Goal: Navigation & Orientation: Find specific page/section

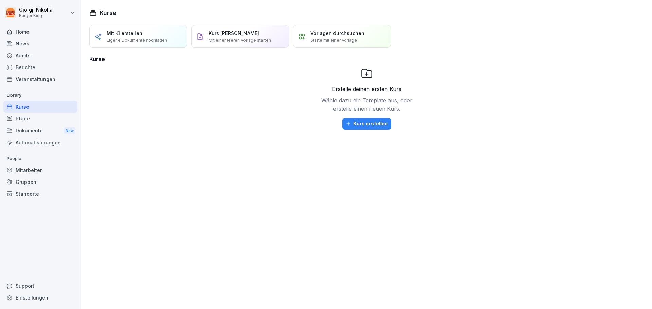
click at [37, 33] on div "Home" at bounding box center [40, 32] width 74 height 12
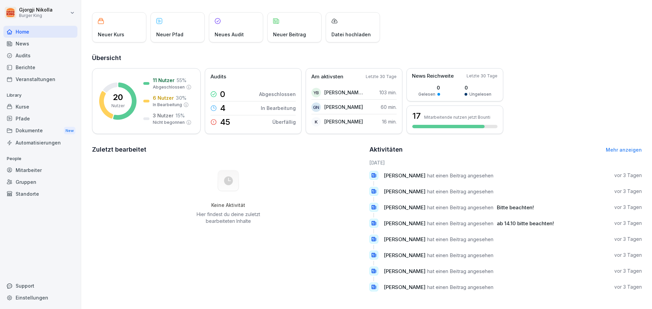
scroll to position [38, 0]
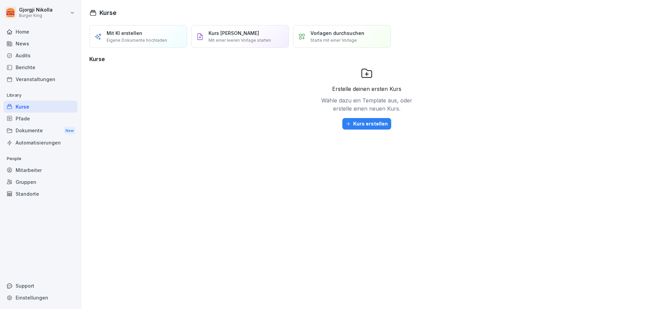
click at [45, 53] on div "Audits" at bounding box center [40, 56] width 74 height 12
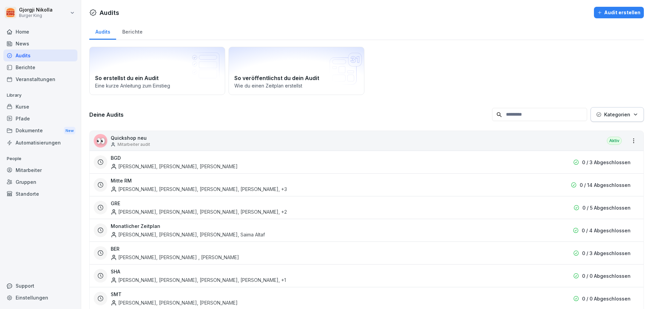
click at [42, 66] on div "Berichte" at bounding box center [40, 67] width 74 height 12
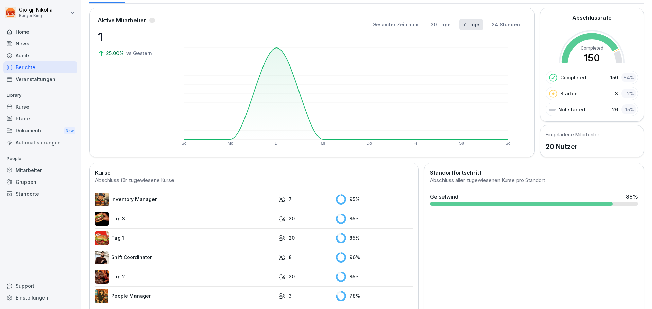
scroll to position [68, 0]
